Goal: Transaction & Acquisition: Purchase product/service

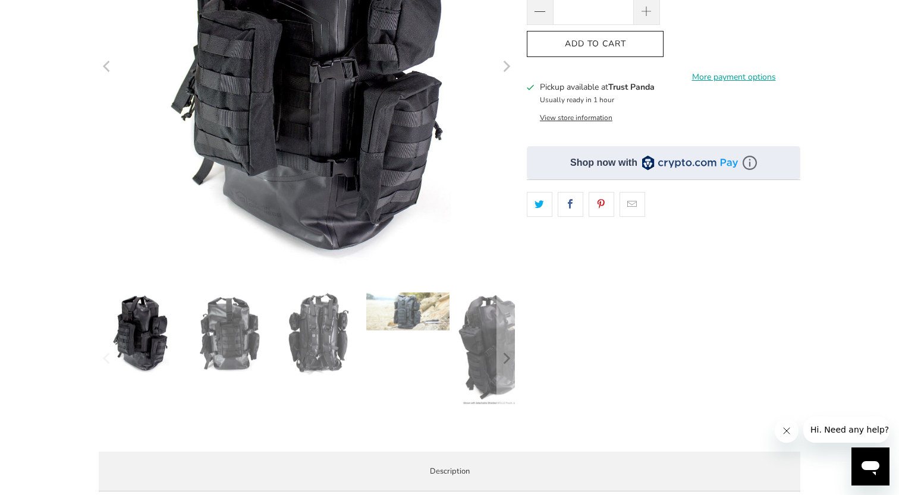
scroll to position [250, 0]
click at [232, 335] on img at bounding box center [229, 333] width 83 height 83
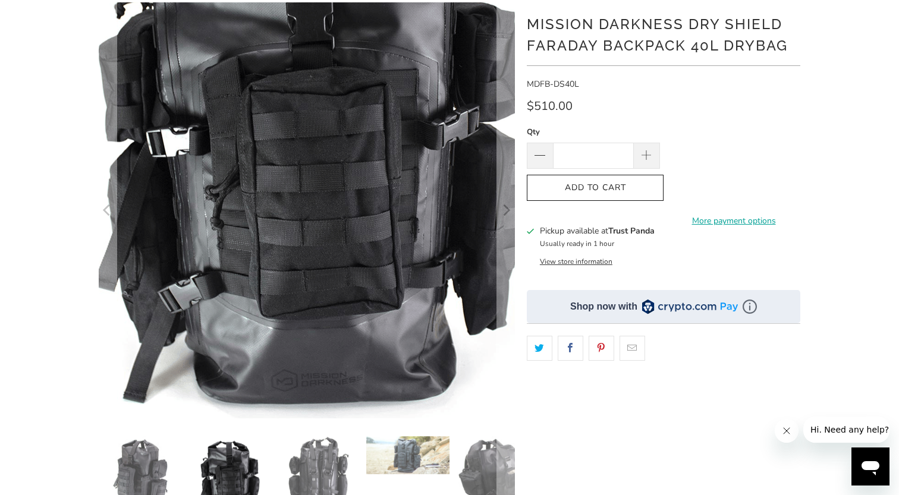
scroll to position [200, 0]
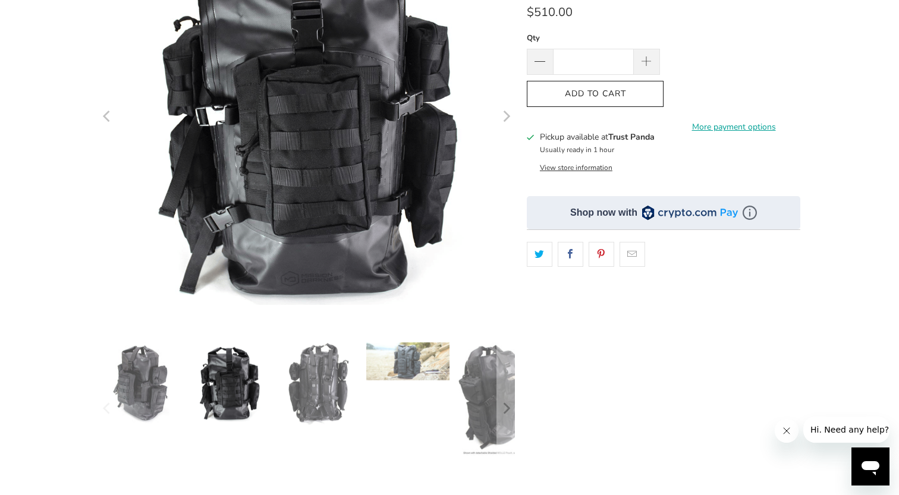
click at [321, 387] on img at bounding box center [318, 383] width 83 height 83
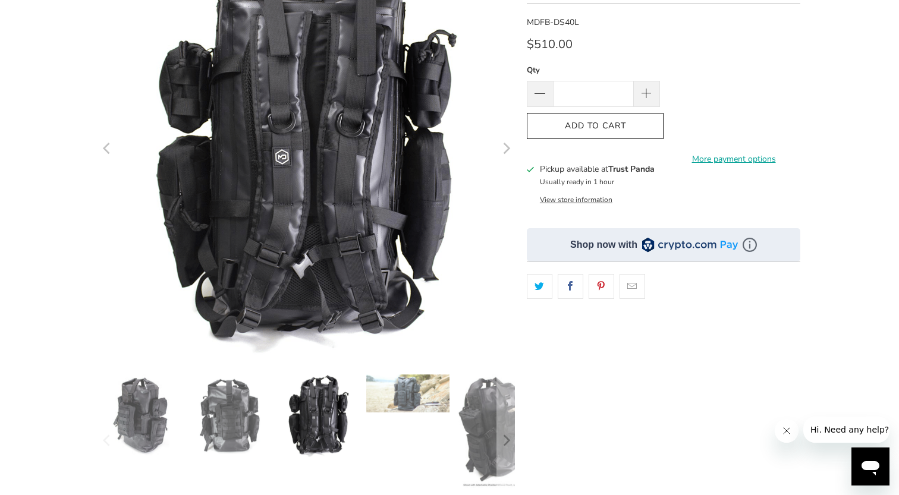
scroll to position [153, 0]
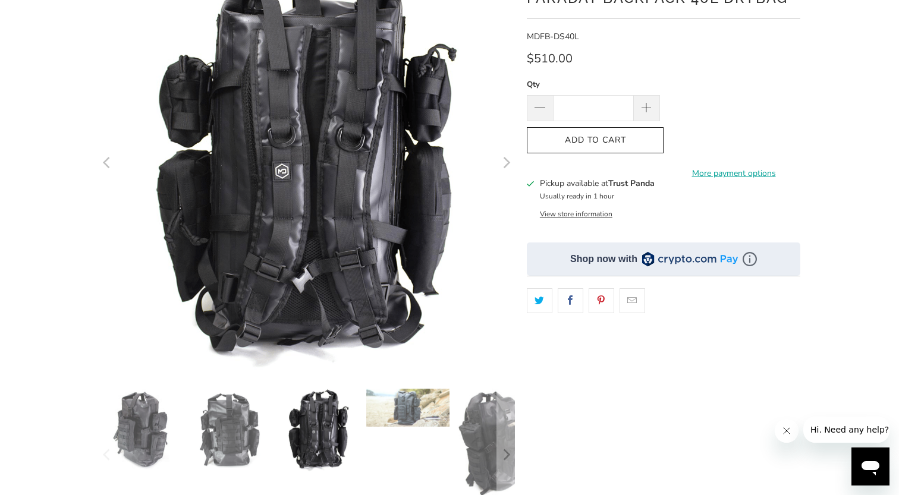
click at [391, 413] on img at bounding box center [407, 408] width 83 height 38
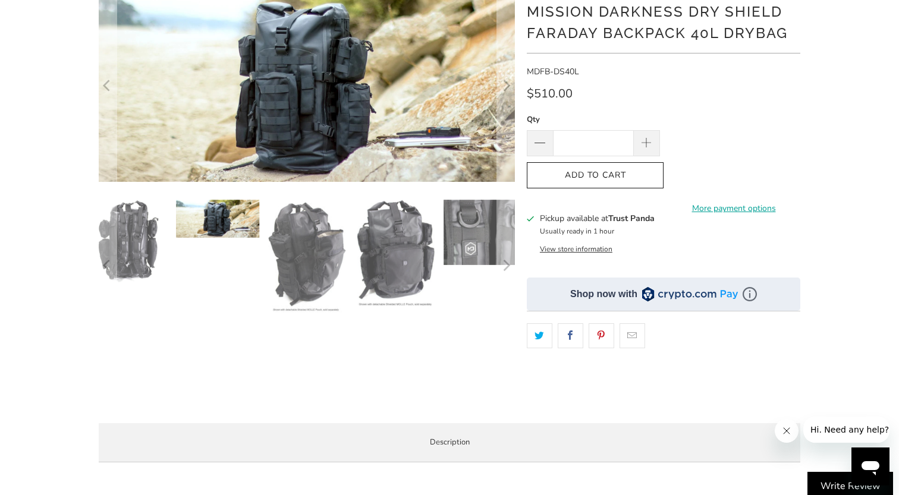
scroll to position [84, 0]
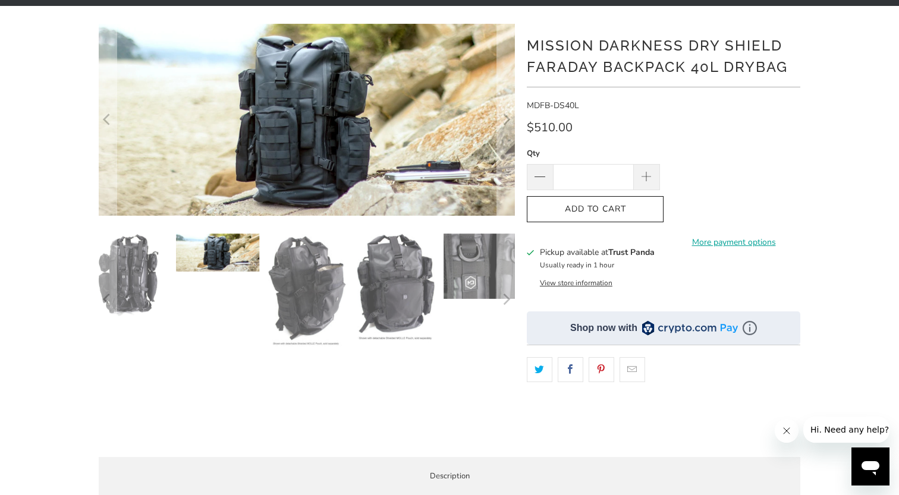
click at [292, 268] on img at bounding box center [306, 291] width 83 height 114
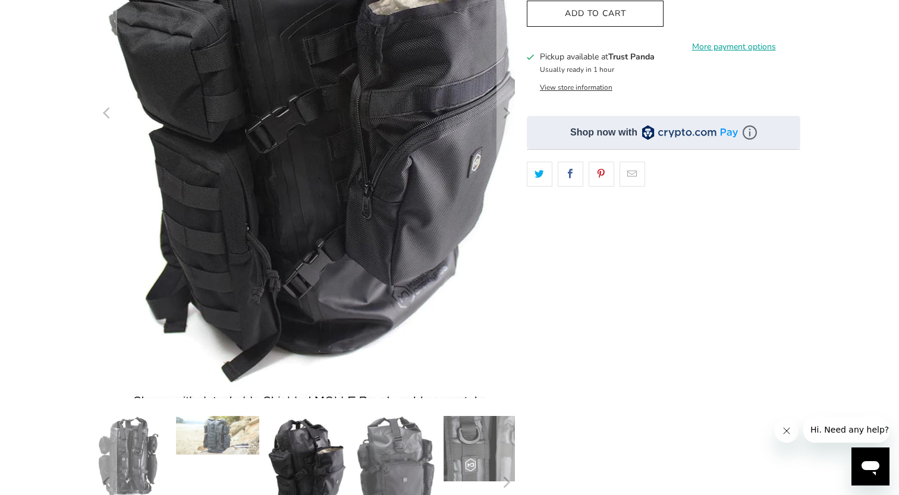
scroll to position [519, 0]
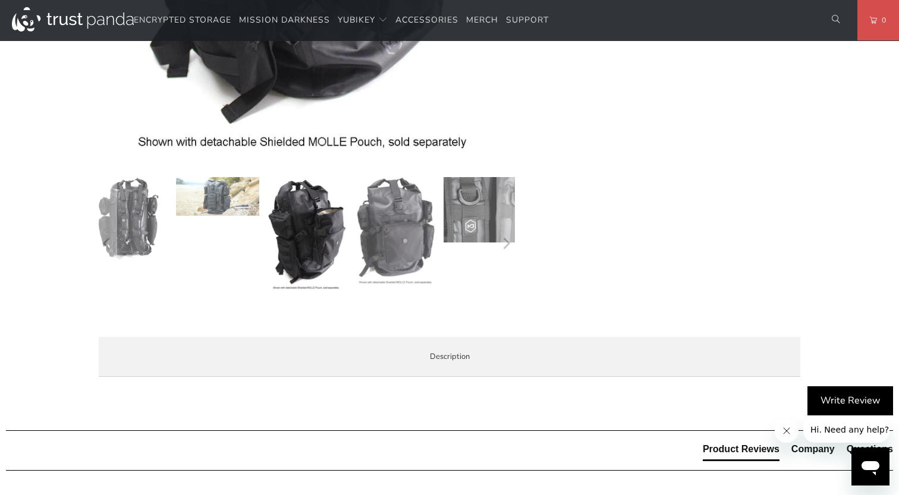
click at [389, 199] on img at bounding box center [395, 232] width 83 height 110
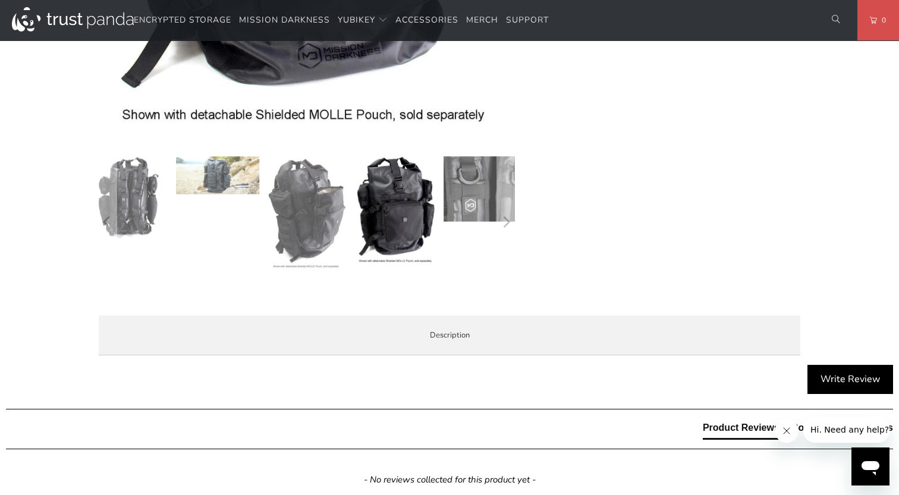
click at [443, 193] on div at bounding box center [307, 222] width 416 height 133
click at [471, 186] on img at bounding box center [484, 188] width 83 height 65
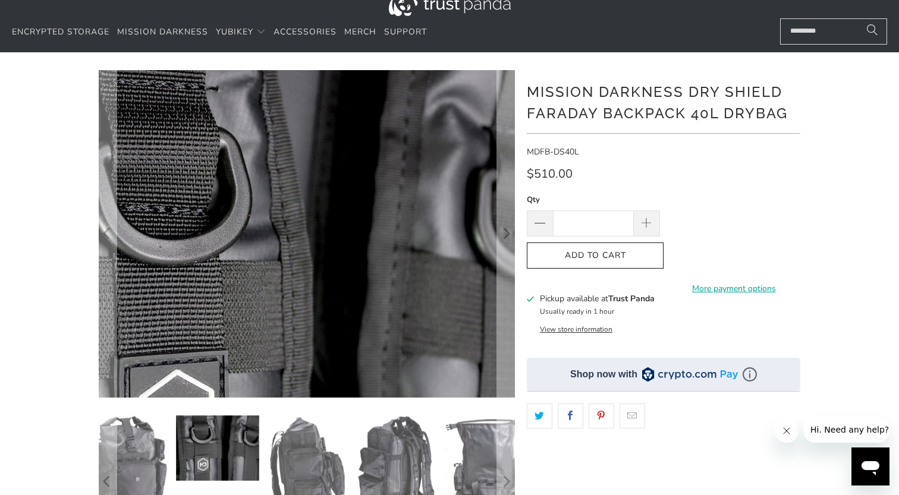
scroll to position [0, 0]
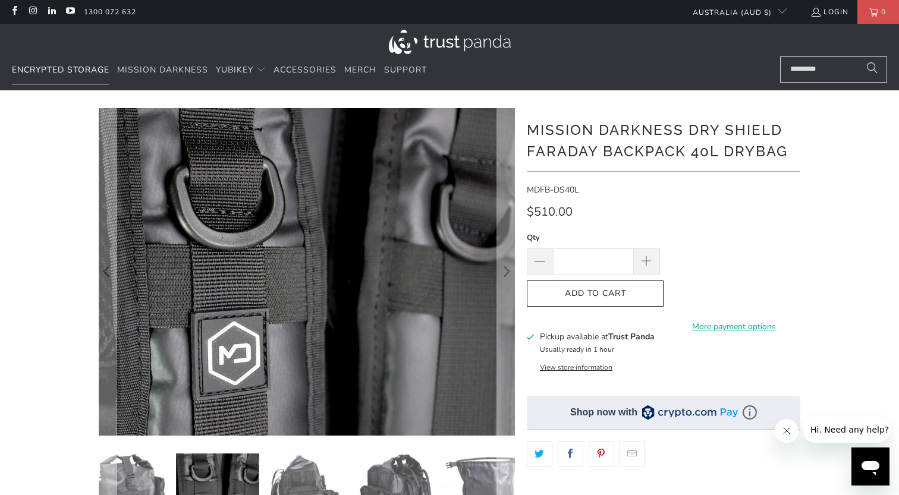
click at [97, 67] on span "Encrypted Storage" at bounding box center [60, 69] width 97 height 11
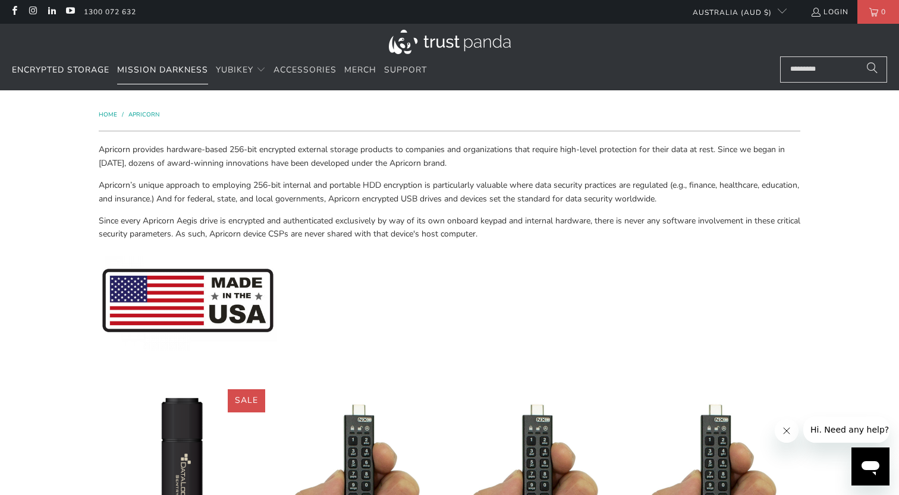
click at [183, 71] on span "Mission Darkness" at bounding box center [162, 69] width 91 height 11
